Goal: Browse casually

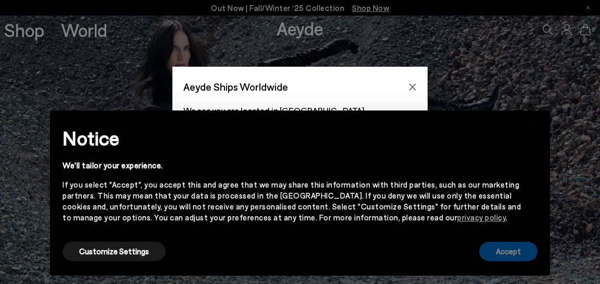
click at [498, 251] on button "Accept" at bounding box center [508, 251] width 58 height 19
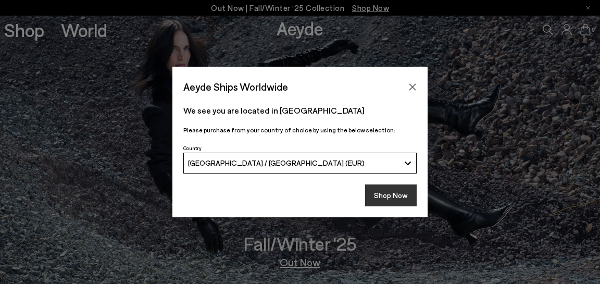
click at [391, 194] on button "Shop Now" at bounding box center [391, 195] width 52 height 22
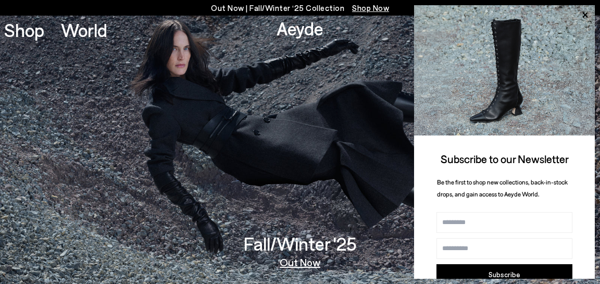
click at [353, 8] on span "Shop Now" at bounding box center [370, 7] width 37 height 9
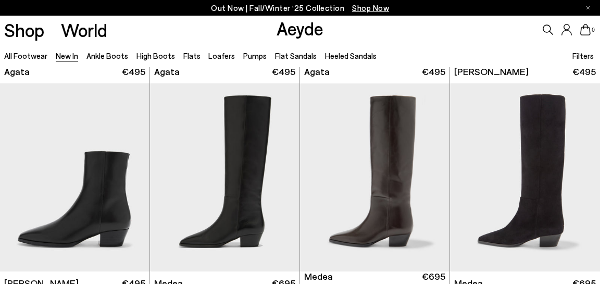
scroll to position [440, 0]
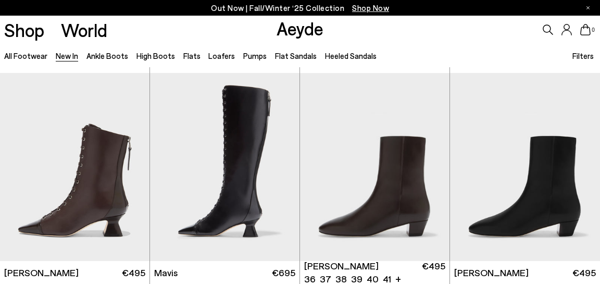
scroll to position [1090, 0]
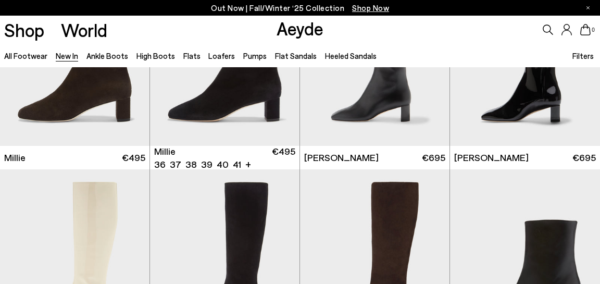
scroll to position [2122, 0]
